Goal: Browse casually

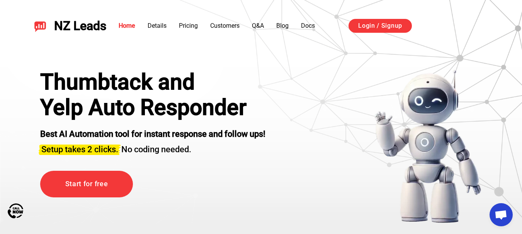
click at [130, 22] on li "Home" at bounding box center [127, 25] width 17 height 9
click at [127, 29] on link "Home" at bounding box center [127, 25] width 17 height 7
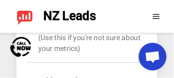
scroll to position [1593, 0]
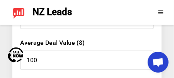
click at [37, 20] on div "NZ Leads Home Details Pricing Customers Q&A Blog Docs Login / Signup" at bounding box center [87, 12] width 174 height 25
